Goal: Task Accomplishment & Management: Manage account settings

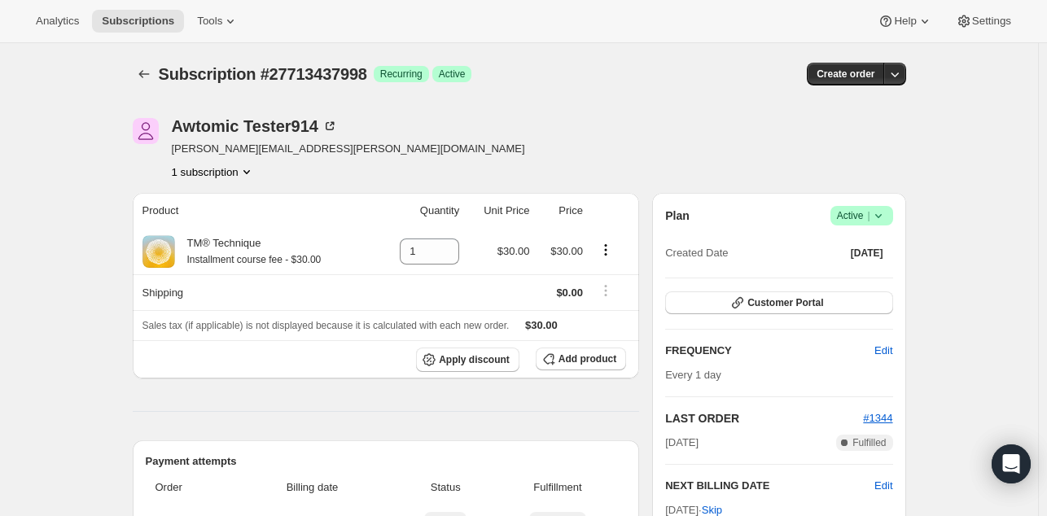
scroll to position [436, 0]
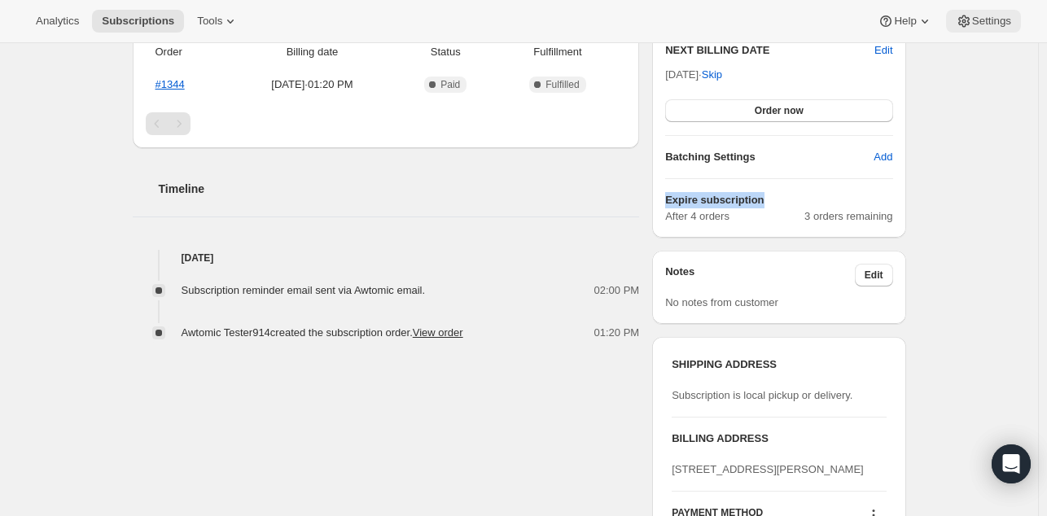
click at [984, 24] on span "Settings" at bounding box center [991, 21] width 39 height 13
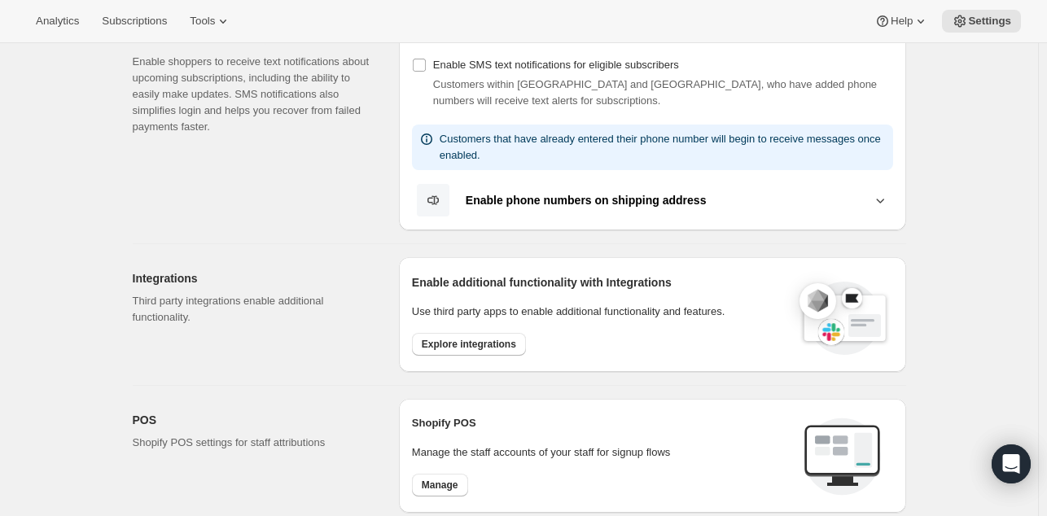
scroll to position [345, 0]
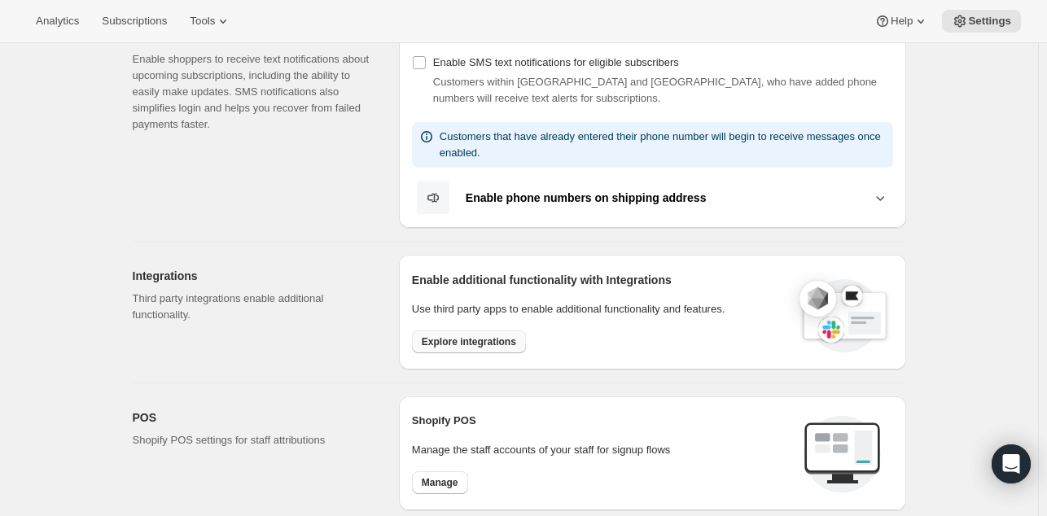
click at [456, 340] on span "Explore integrations" at bounding box center [469, 342] width 94 height 13
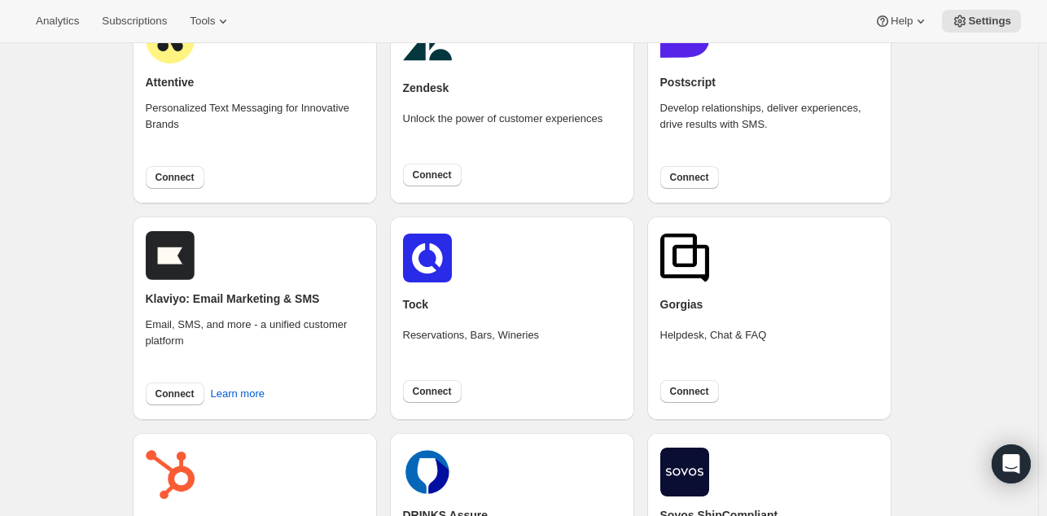
scroll to position [147, 0]
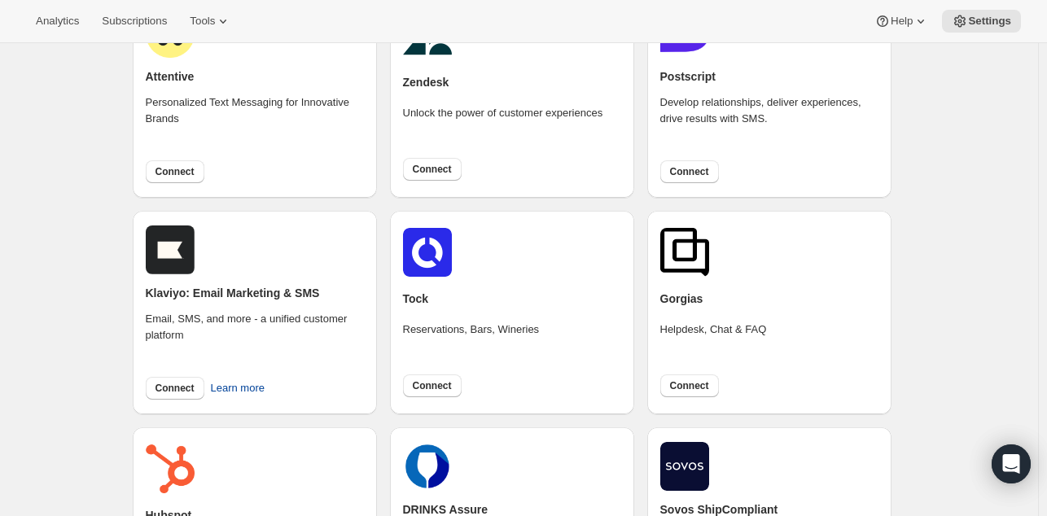
click at [232, 385] on span "Learn more" at bounding box center [238, 388] width 54 height 16
click at [182, 383] on span "Connect" at bounding box center [175, 388] width 39 height 13
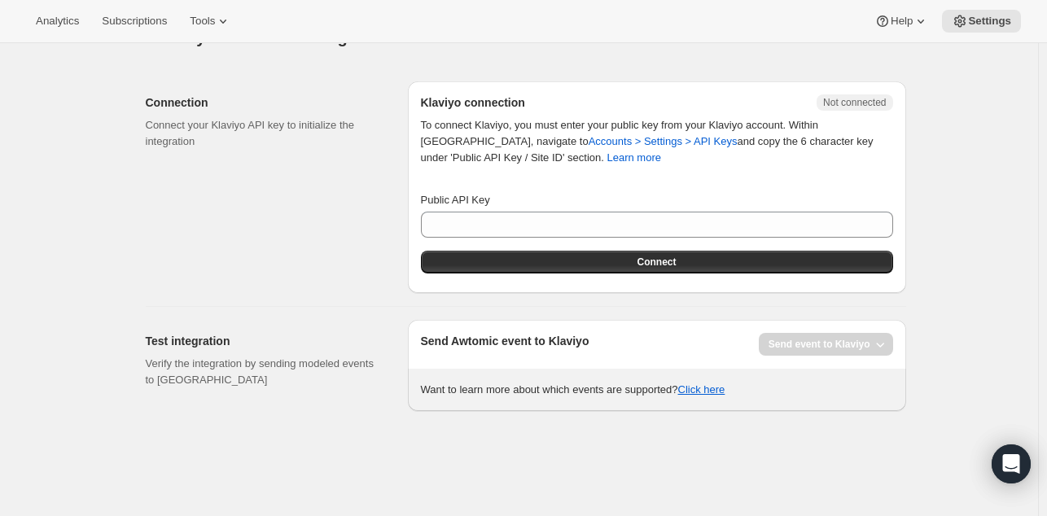
scroll to position [42, 0]
